Goal: Communication & Community: Answer question/provide support

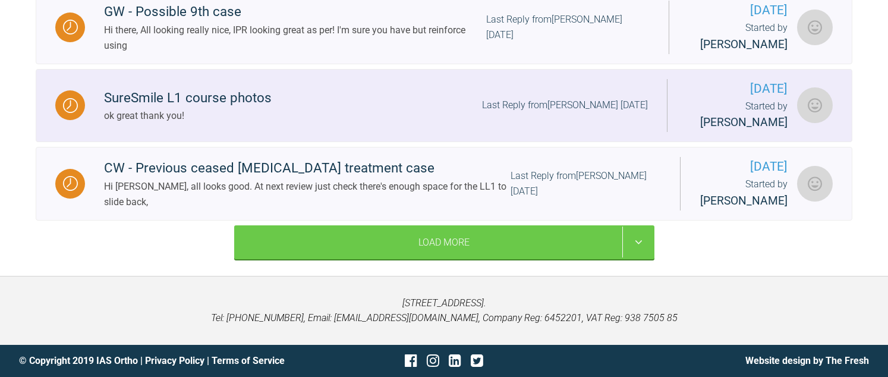
scroll to position [967, 0]
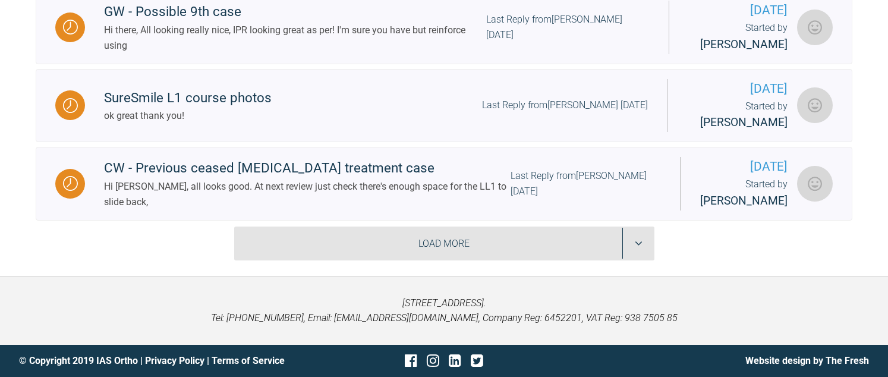
click at [405, 246] on div "Load More" at bounding box center [444, 244] width 420 height 34
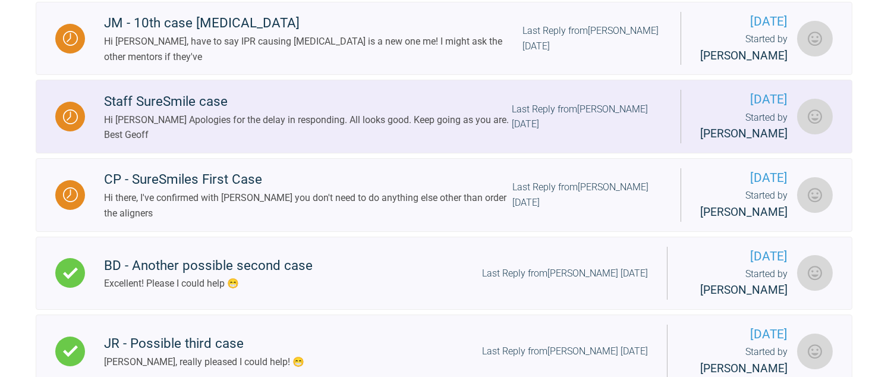
click at [247, 143] on div "Hi [PERSON_NAME] Apologies for the delay in responding. All looks good. Keep go…" at bounding box center [308, 127] width 408 height 30
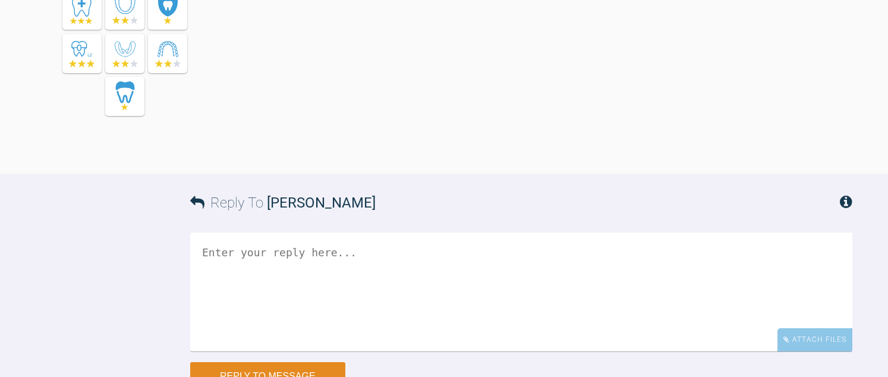
scroll to position [8868, 0]
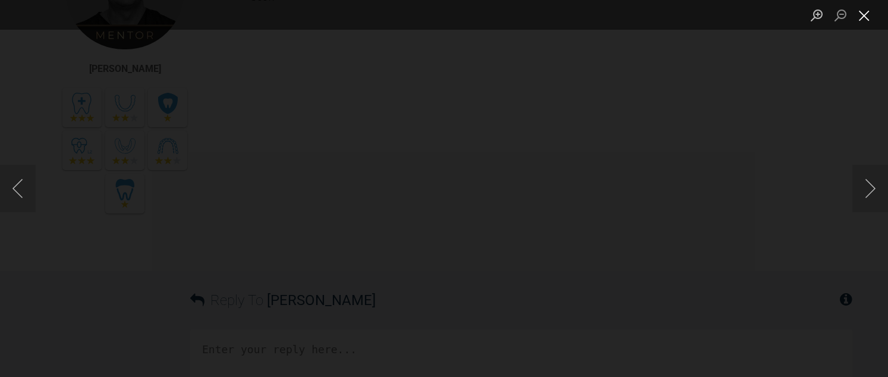
click at [860, 12] on button "Close lightbox" at bounding box center [865, 15] width 24 height 21
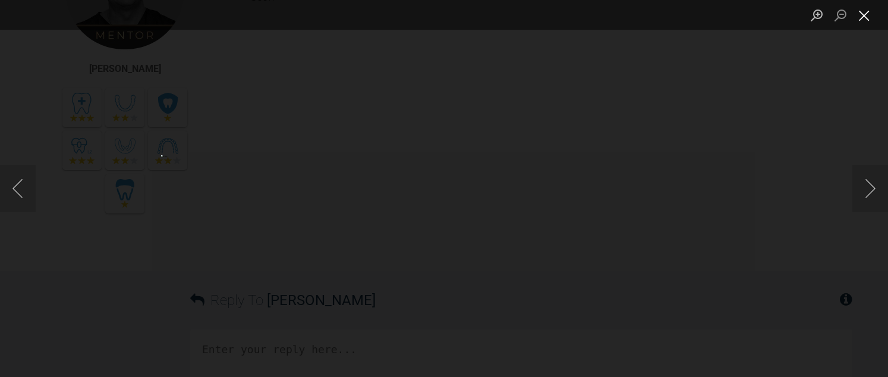
click at [870, 20] on button "Close lightbox" at bounding box center [865, 15] width 24 height 21
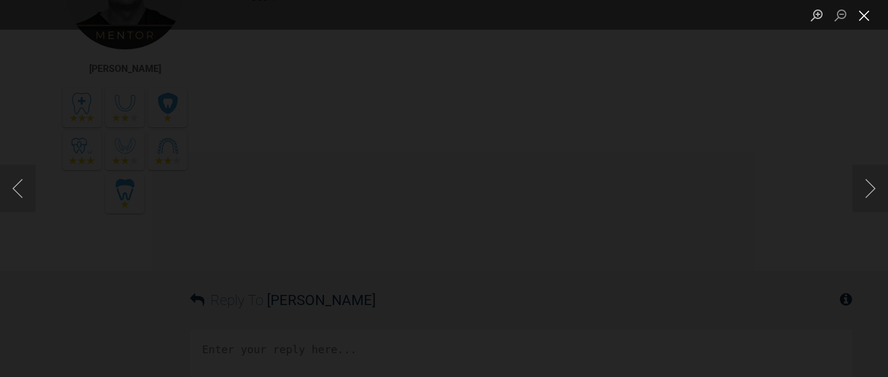
click at [867, 13] on button "Close lightbox" at bounding box center [865, 15] width 24 height 21
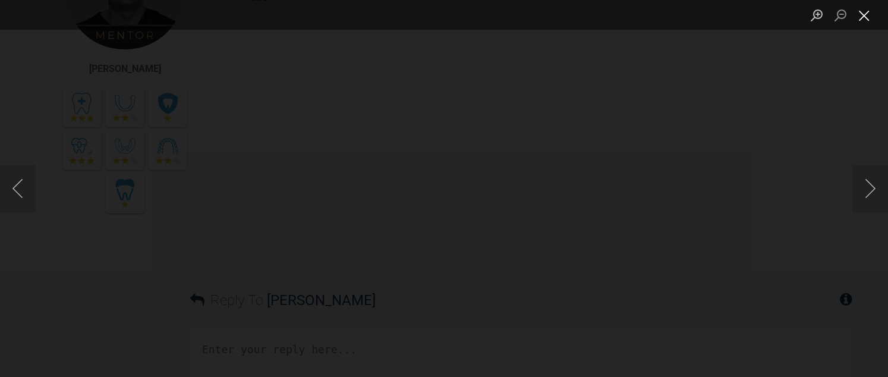
click at [860, 15] on button "Close lightbox" at bounding box center [865, 15] width 24 height 21
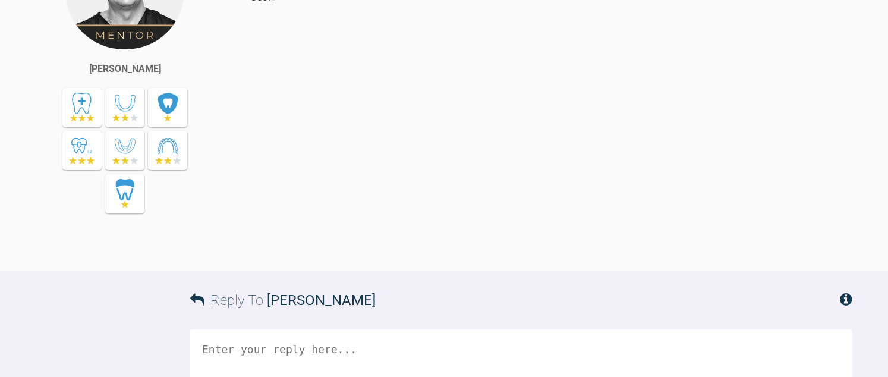
drag, startPoint x: 266, startPoint y: 84, endPoint x: 326, endPoint y: 100, distance: 62.0
drag, startPoint x: 326, startPoint y: 100, endPoint x: 365, endPoint y: 107, distance: 39.3
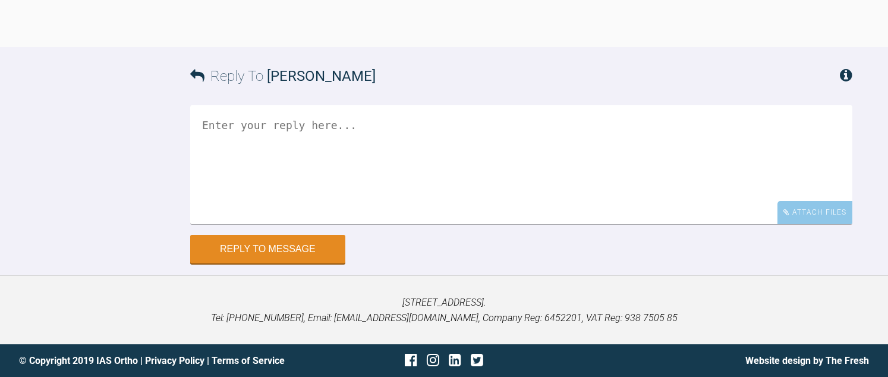
scroll to position [9522, 0]
click at [411, 206] on textarea at bounding box center [521, 164] width 662 height 119
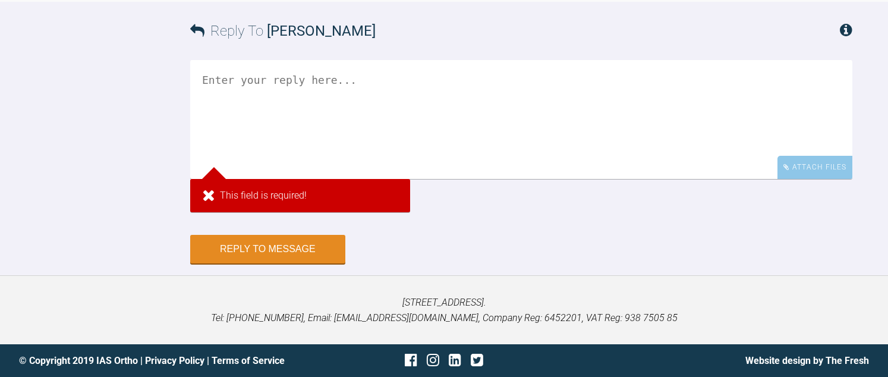
scroll to position [9284, 0]
click at [321, 112] on textarea at bounding box center [521, 119] width 662 height 119
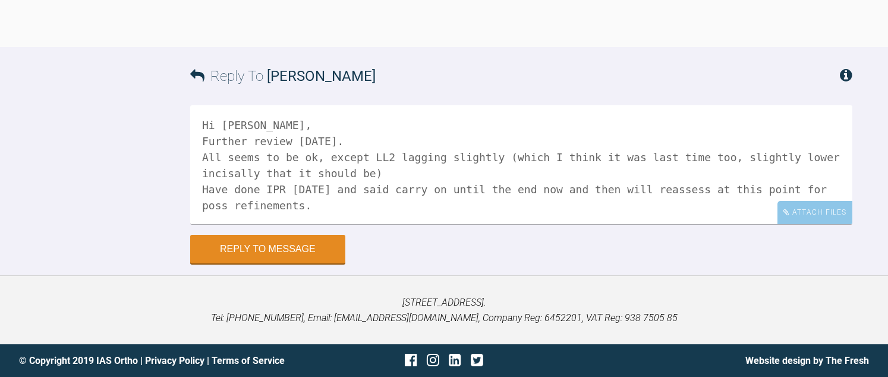
scroll to position [20, 0]
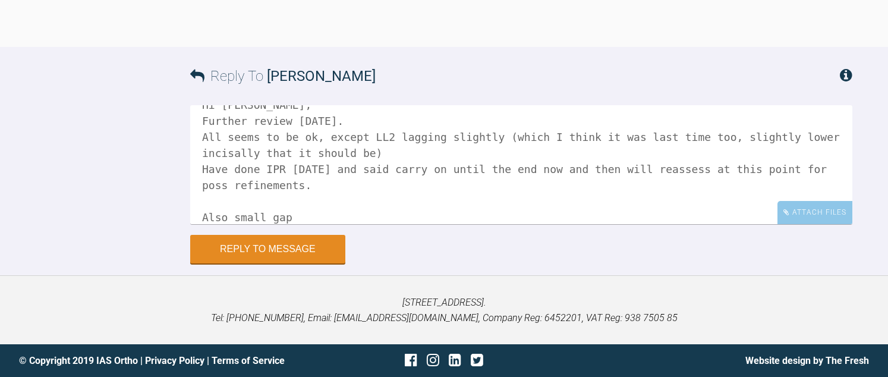
click at [232, 215] on textarea "Hi [PERSON_NAME], Further review [DATE]. All seems to be ok, except LL2 lagging…" at bounding box center [521, 164] width 662 height 119
click at [261, 218] on textarea "Hi [PERSON_NAME], Further review [DATE]. All seems to be ok, except LL2 lagging…" at bounding box center [521, 164] width 662 height 119
click at [373, 216] on textarea "Hi [PERSON_NAME], Further review [DATE]. All seems to be ok, except LL2 lagging…" at bounding box center [521, 164] width 662 height 119
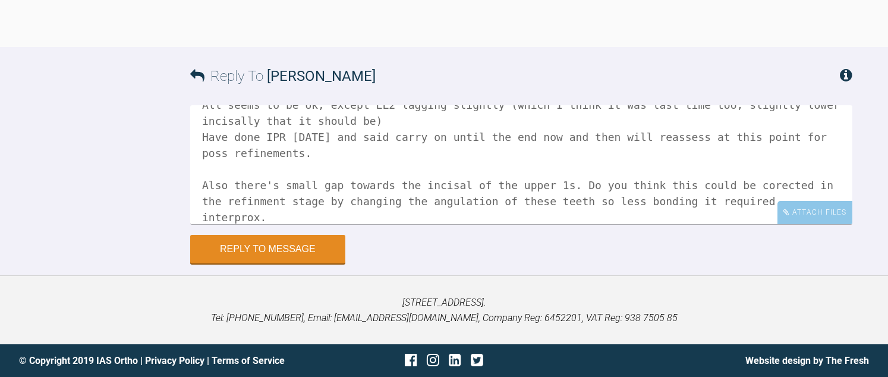
scroll to position [68, 0]
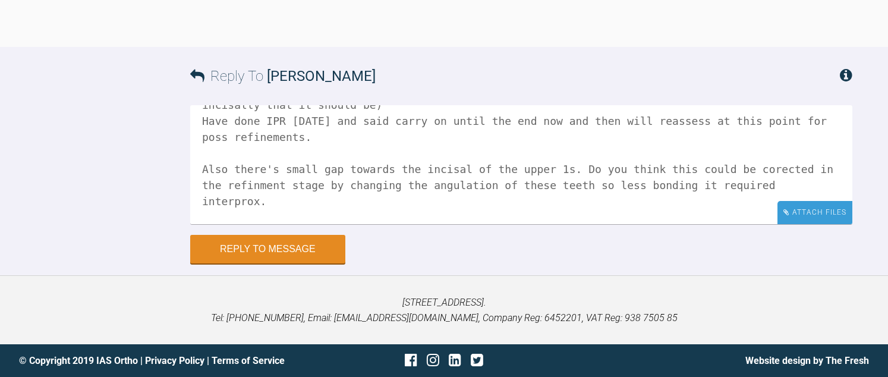
click at [812, 213] on div "Attach Files" at bounding box center [815, 212] width 75 height 23
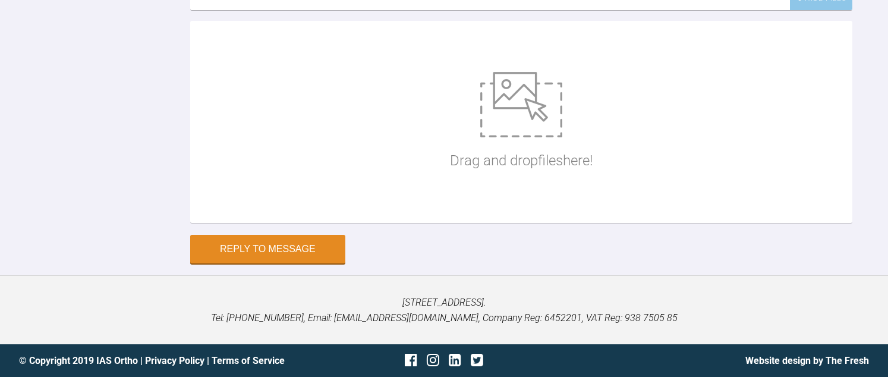
click at [866, 263] on div "Reply To [PERSON_NAME] Hi [PERSON_NAME], Further review [DATE]. All seems to be…" at bounding box center [444, 48] width 888 height 430
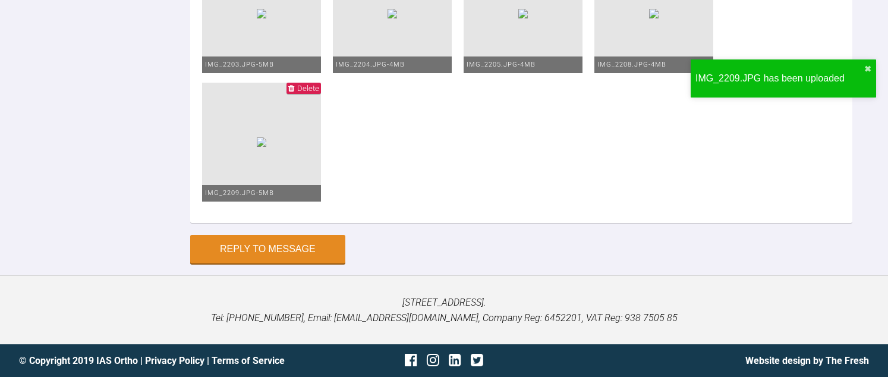
scroll to position [81, 0]
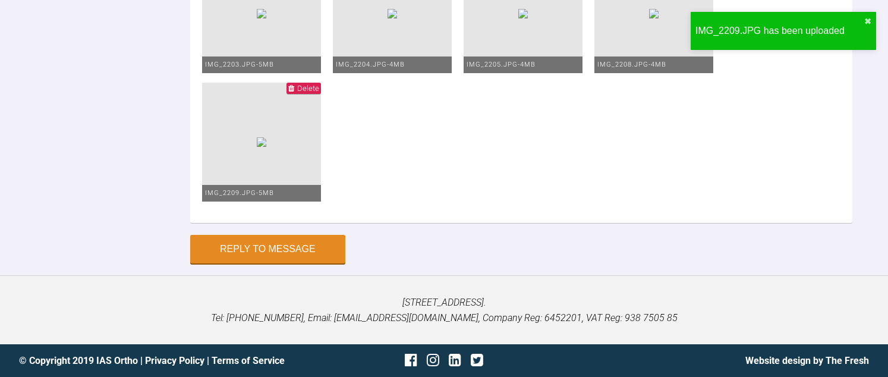
drag, startPoint x: 882, startPoint y: 221, endPoint x: 875, endPoint y: 227, distance: 8.4
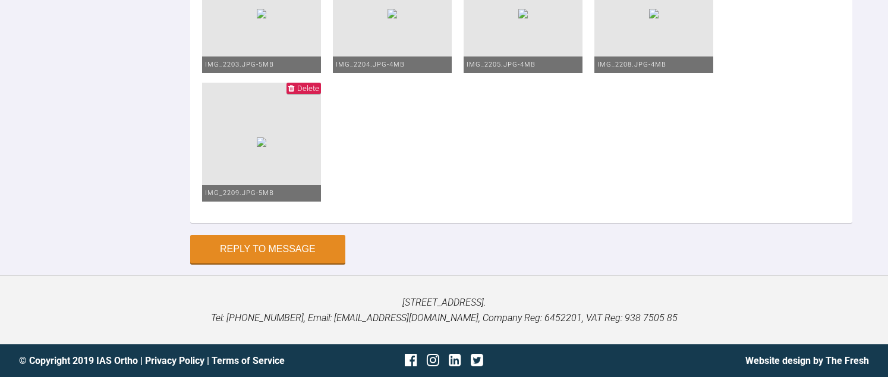
drag, startPoint x: 480, startPoint y: 169, endPoint x: 524, endPoint y: 174, distance: 44.2
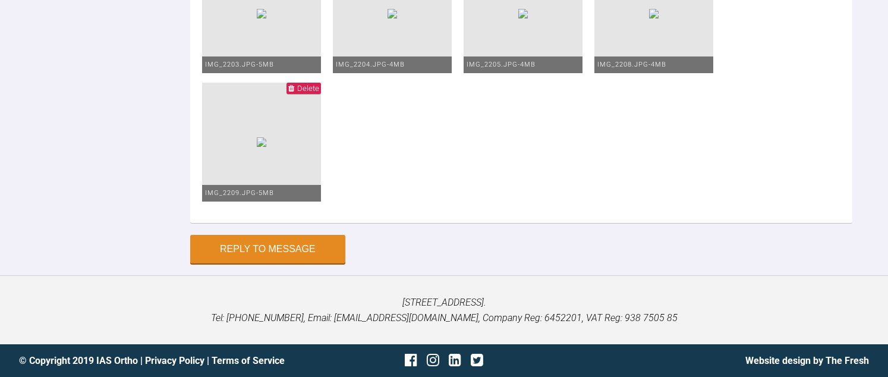
drag, startPoint x: 235, startPoint y: 143, endPoint x: 269, endPoint y: 163, distance: 39.8
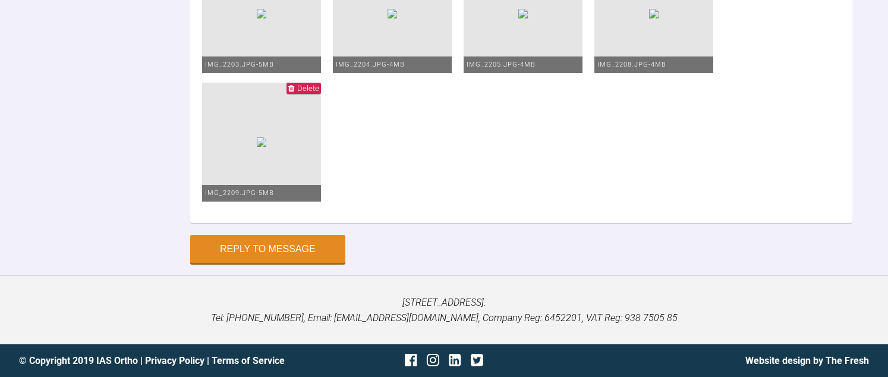
scroll to position [9641, 0]
drag, startPoint x: 647, startPoint y: 96, endPoint x: 649, endPoint y: 108, distance: 11.4
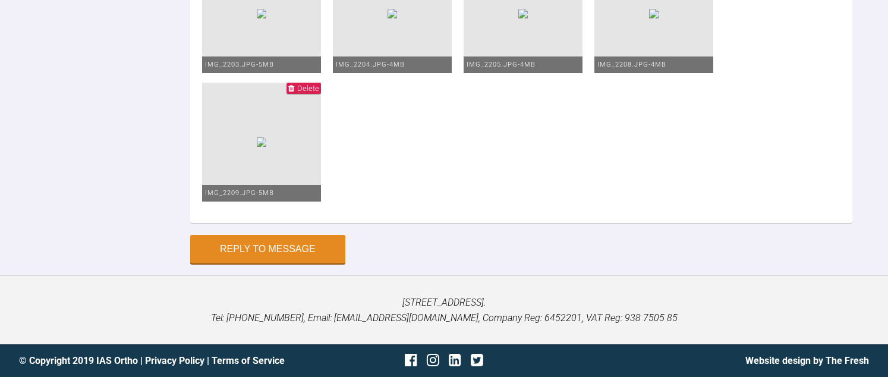
type textarea "Hi [PERSON_NAME], Further review [DATE]. All seems to be ok, except LL2 lagging…"
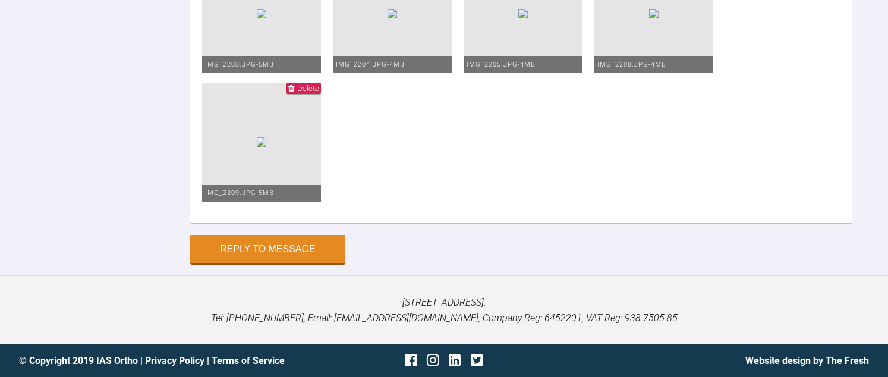
drag, startPoint x: 556, startPoint y: 10, endPoint x: 541, endPoint y: 1, distance: 17.8
